Goal: Navigation & Orientation: Find specific page/section

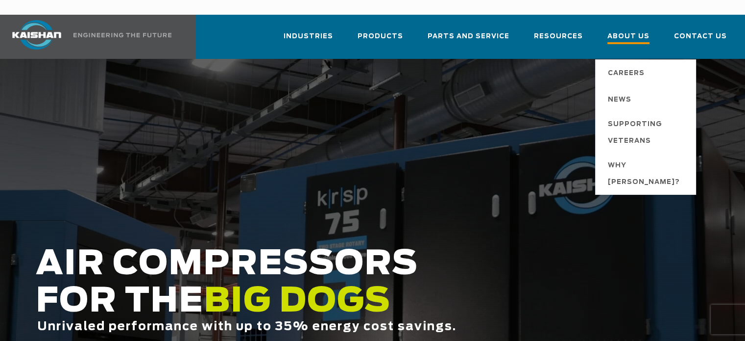
click at [637, 31] on span "About Us" at bounding box center [629, 37] width 42 height 13
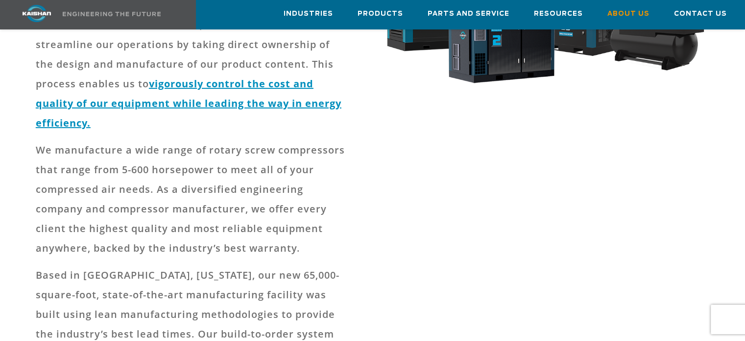
scroll to position [294, 0]
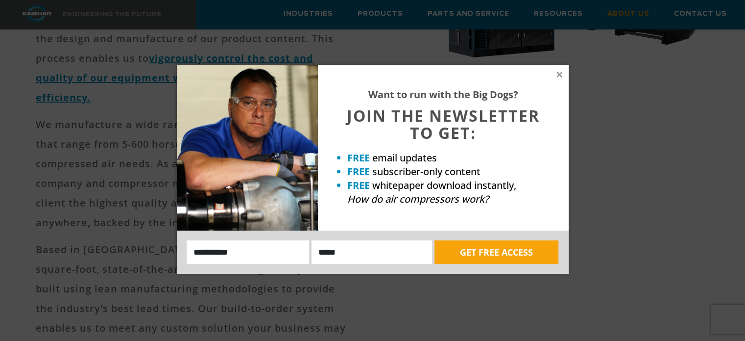
click at [559, 68] on div "Want to run with the Big Dogs? JOIN THE NEWSLETTER TO GET: FREE email updates F…" at bounding box center [443, 147] width 251 height 165
click at [561, 75] on icon at bounding box center [559, 74] width 5 height 5
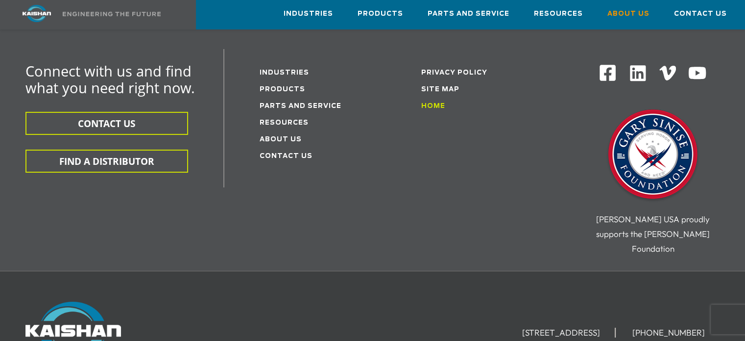
scroll to position [3431, 0]
